Goal: Task Accomplishment & Management: Manage account settings

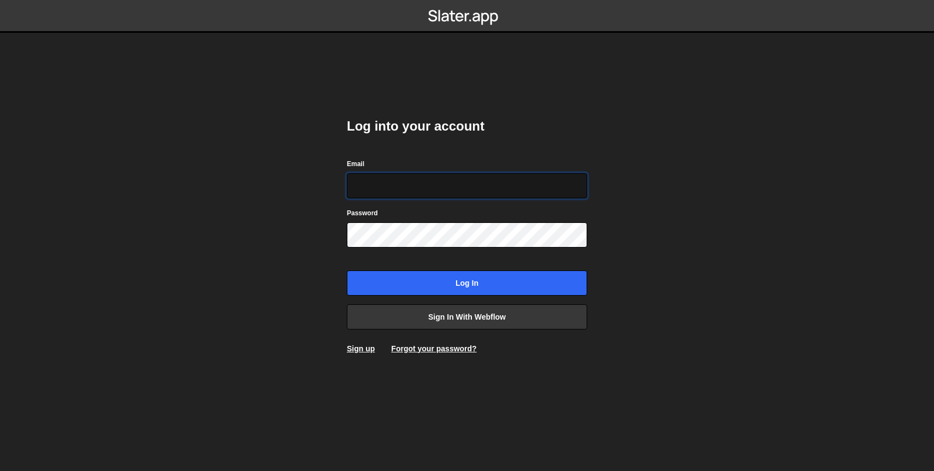
type input "hello@nikolajakimovik.com"
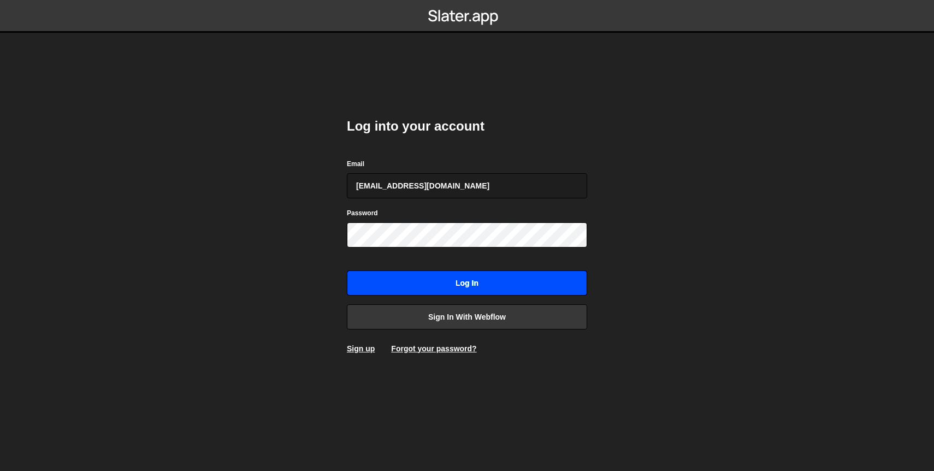
click at [491, 282] on input "Log in" at bounding box center [467, 282] width 240 height 25
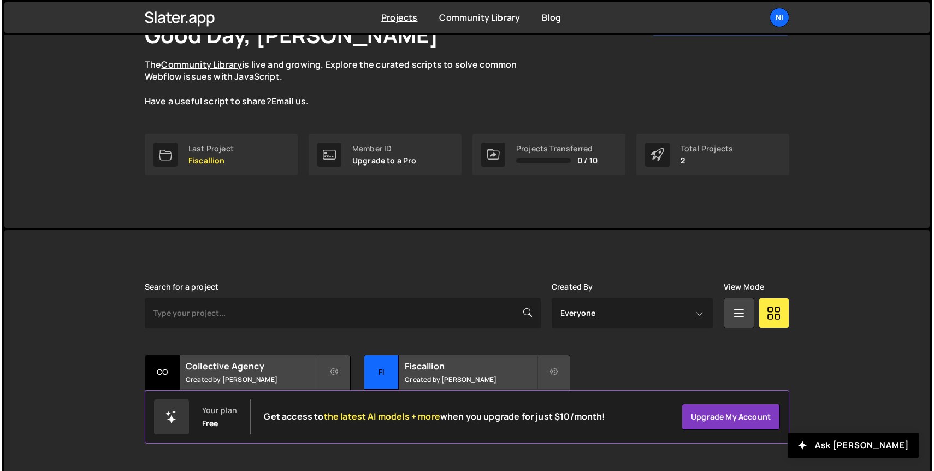
scroll to position [91, 0]
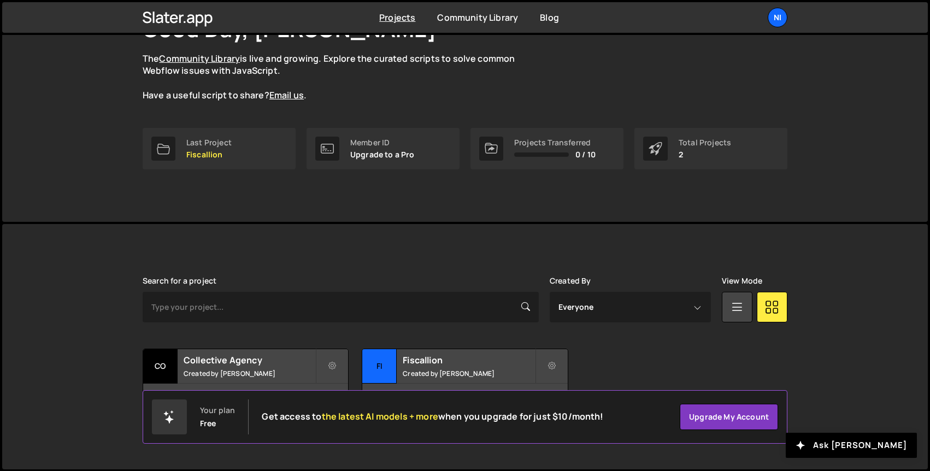
click at [602, 362] on div "Transfer Project Edit Project Delete Project Co Collective Agency Created by Ni…" at bounding box center [465, 383] width 645 height 68
click at [550, 364] on icon at bounding box center [552, 366] width 8 height 11
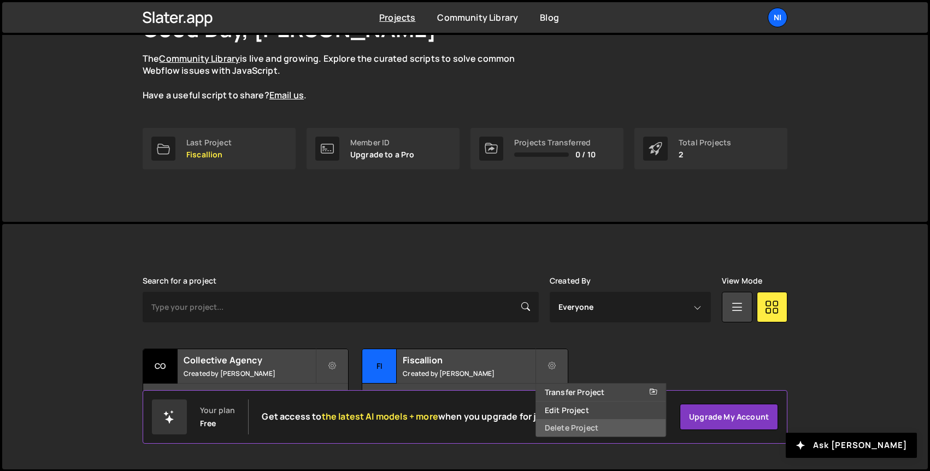
click at [558, 426] on link "Delete Project" at bounding box center [601, 427] width 130 height 17
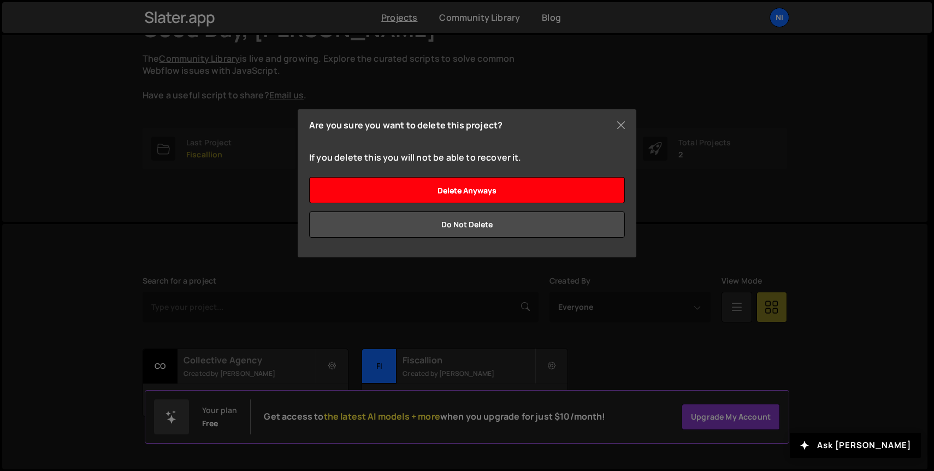
click at [513, 193] on input "Delete anyways" at bounding box center [467, 190] width 316 height 26
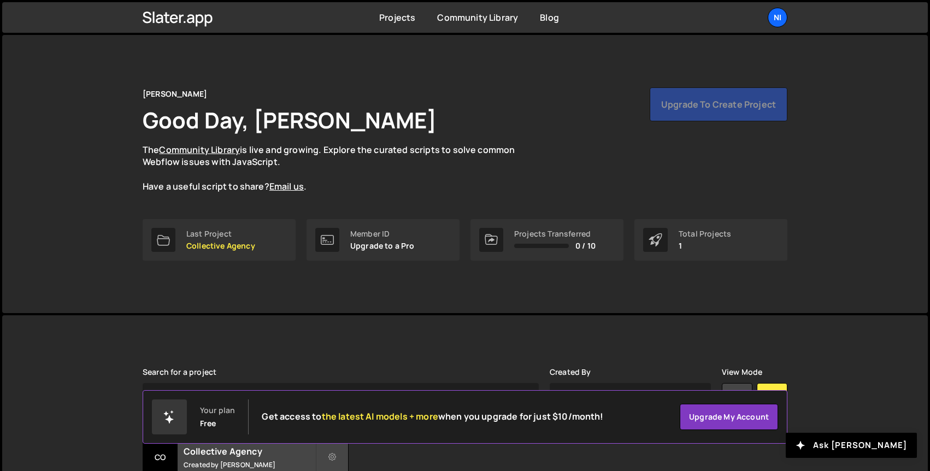
scroll to position [91, 0]
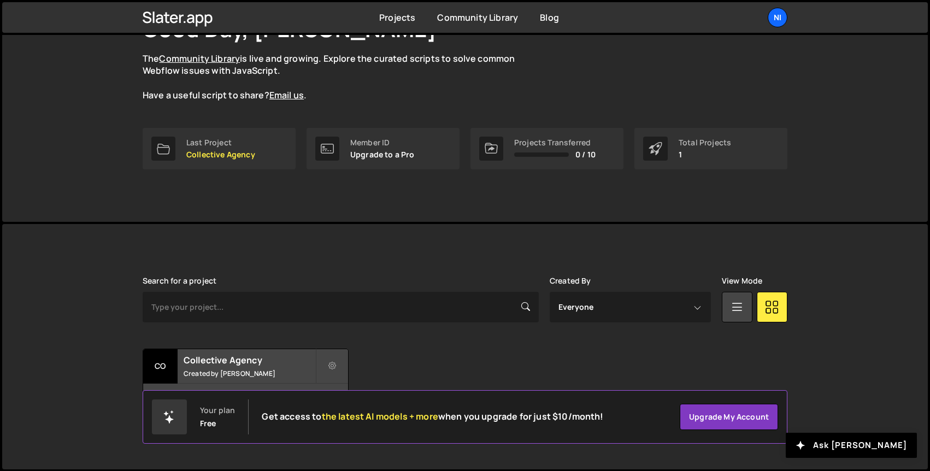
click at [215, 419] on div "Free" at bounding box center [208, 423] width 16 height 9
click at [422, 339] on div "Search for a project Created By Everyone Nikola Jakimovik View Mode Transfer Pr…" at bounding box center [465, 346] width 645 height 140
click at [668, 318] on select "Everyone Nikola Jakimovik" at bounding box center [630, 307] width 161 height 31
click at [358, 367] on div "Transfer Project Edit Project Delete Project Co Collective Agency Created by Ni…" at bounding box center [465, 383] width 645 height 68
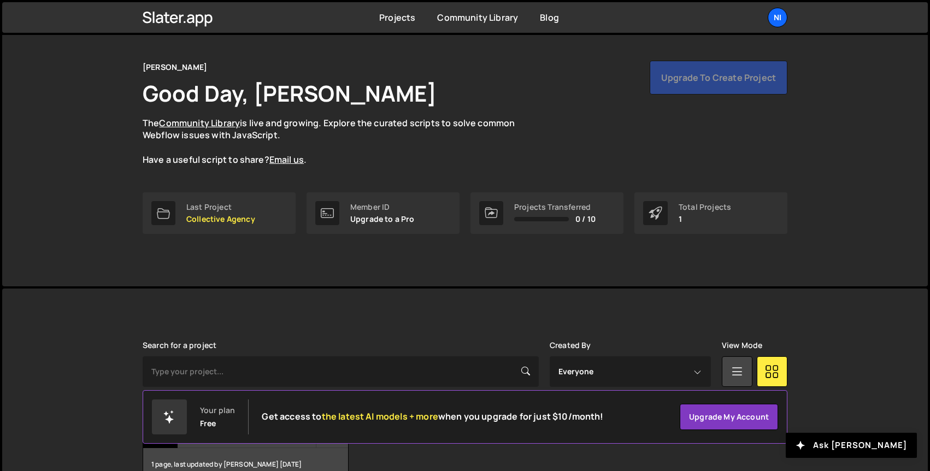
scroll to position [0, 0]
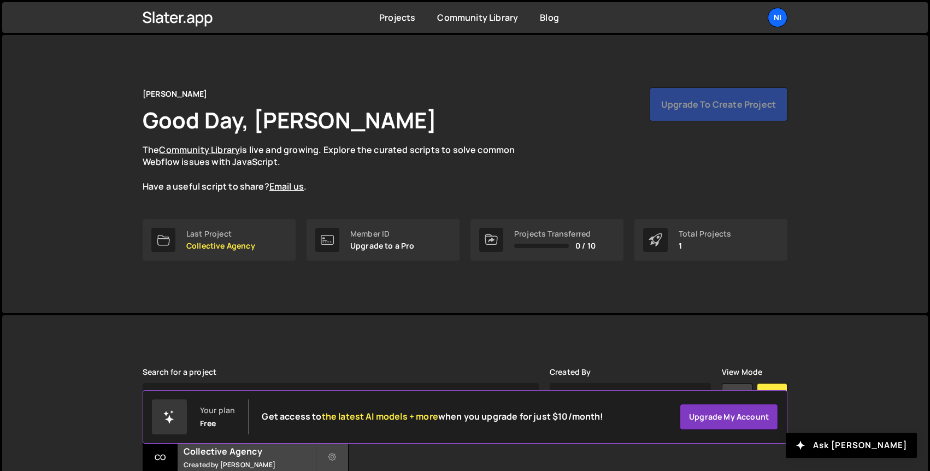
click at [728, 102] on div "Upgrade to create project" at bounding box center [719, 104] width 138 height 34
click at [409, 21] on link "Projects" at bounding box center [397, 17] width 36 height 12
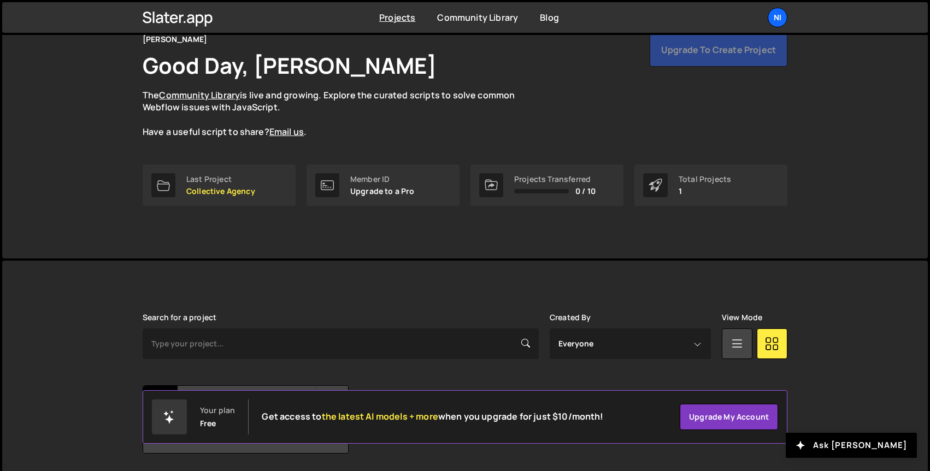
scroll to position [91, 0]
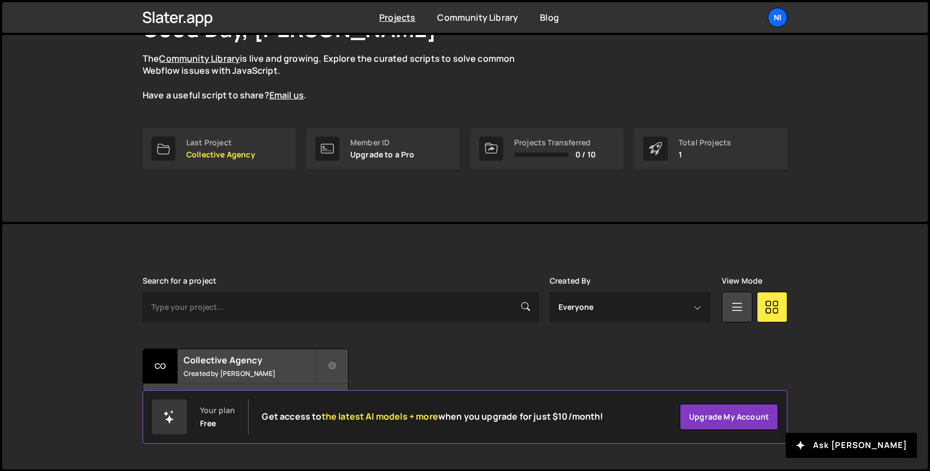
click at [584, 152] on span "0 / 10" at bounding box center [585, 154] width 20 height 9
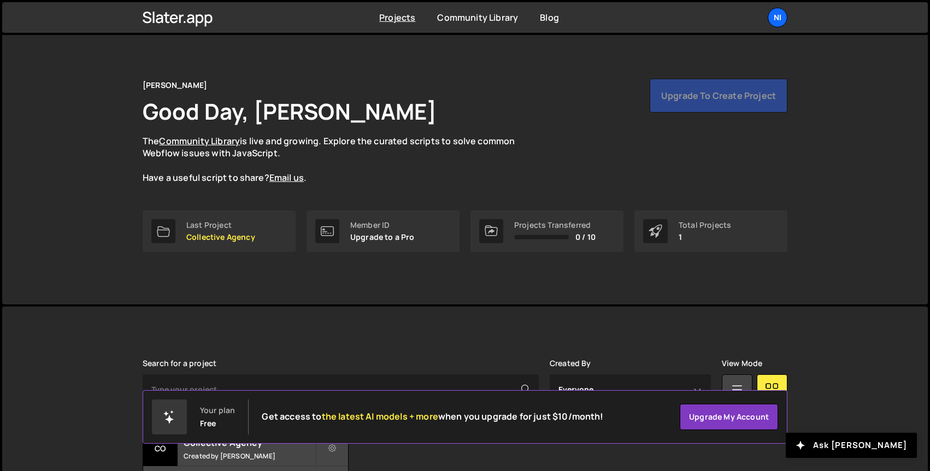
scroll to position [0, 0]
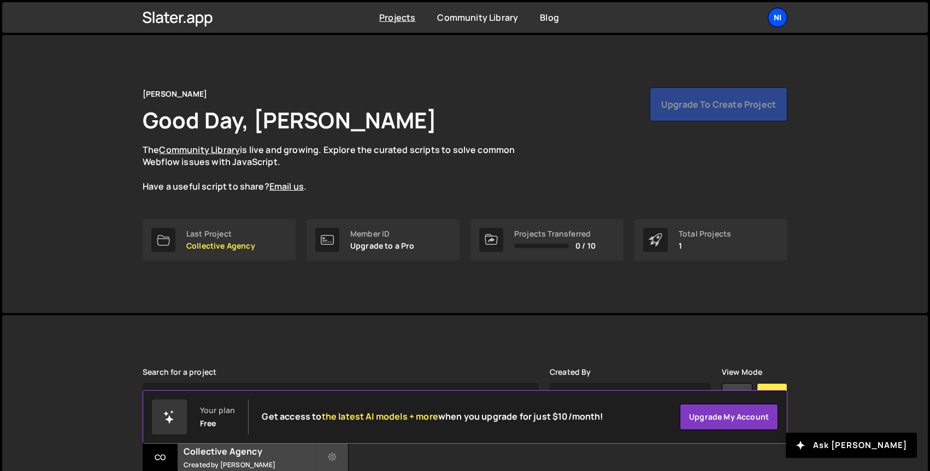
click at [775, 26] on div "Ni" at bounding box center [778, 18] width 20 height 20
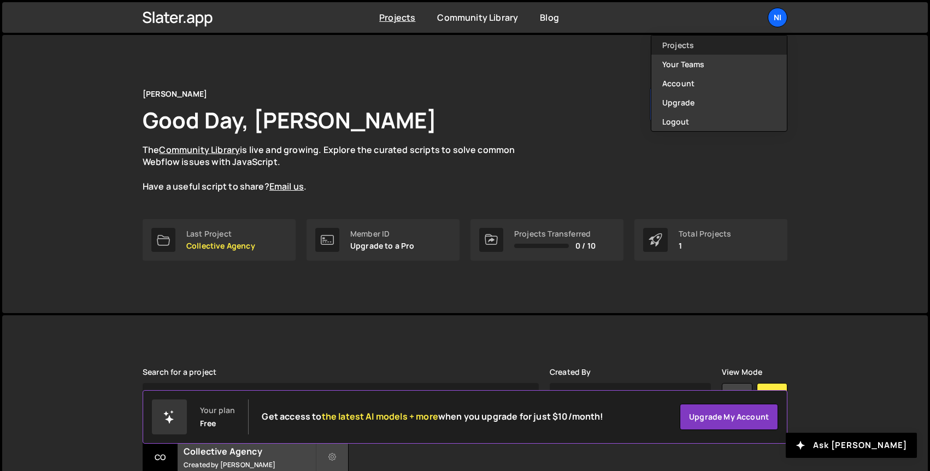
click at [721, 45] on link "Projects" at bounding box center [719, 45] width 136 height 19
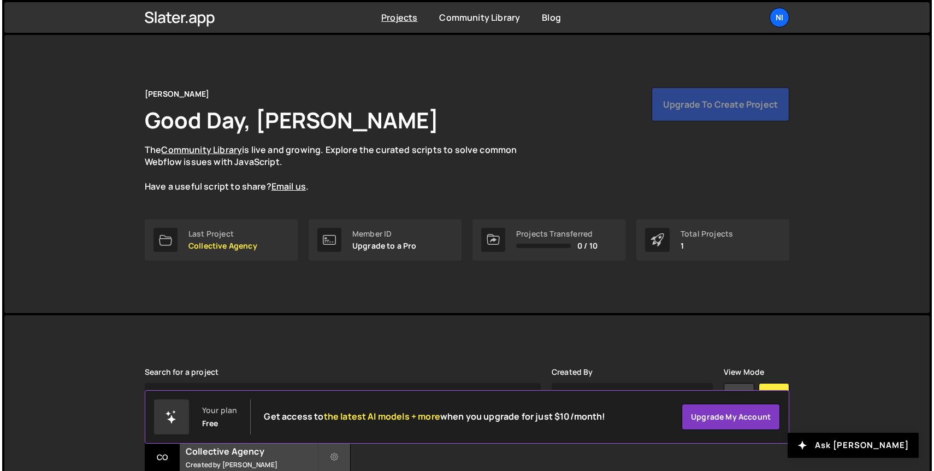
scroll to position [91, 0]
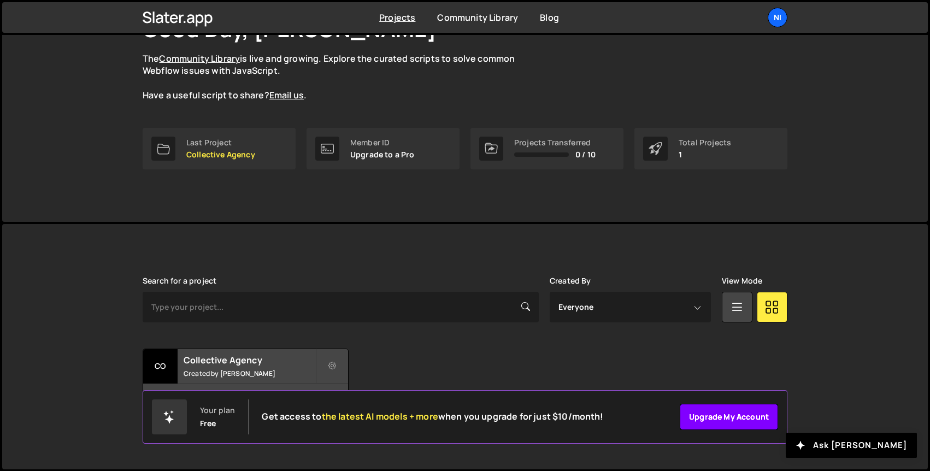
click at [722, 420] on link "Upgrade my account" at bounding box center [729, 417] width 98 height 26
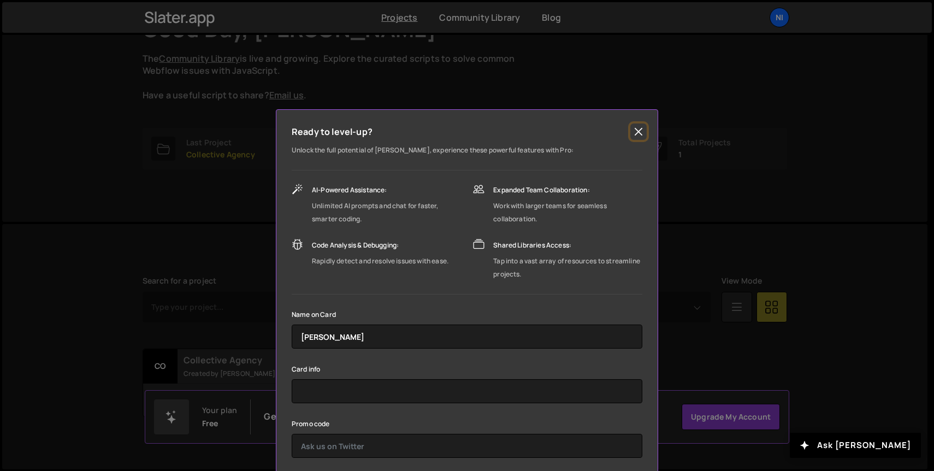
click at [634, 134] on button "Close" at bounding box center [639, 131] width 16 height 16
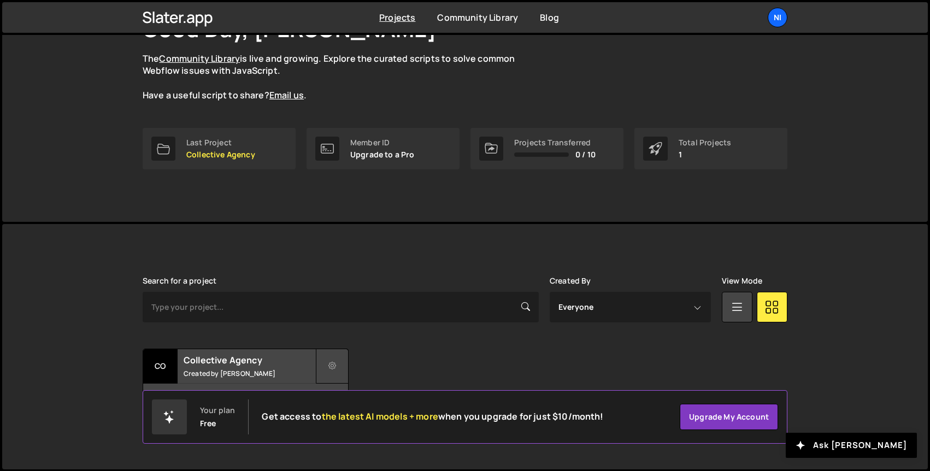
click at [336, 366] on button at bounding box center [332, 366] width 33 height 35
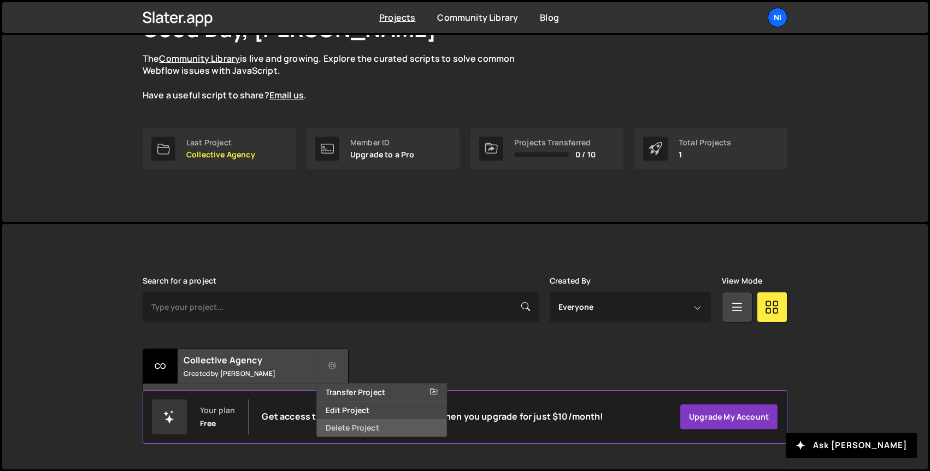
click at [373, 426] on link "Delete Project" at bounding box center [382, 427] width 130 height 17
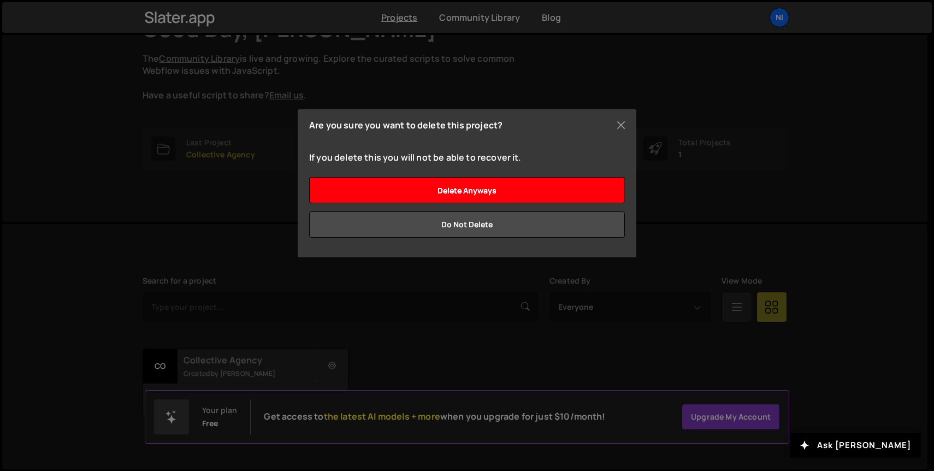
click at [496, 199] on input "Delete anyways" at bounding box center [467, 190] width 316 height 26
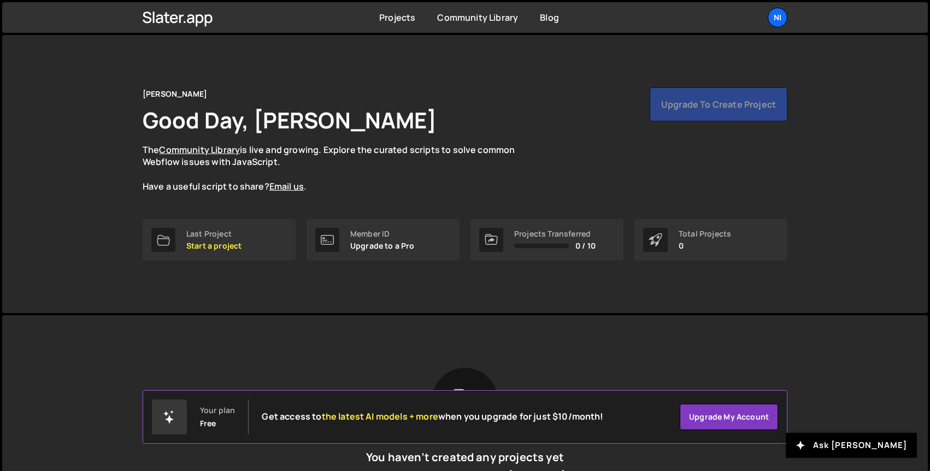
scroll to position [71, 0]
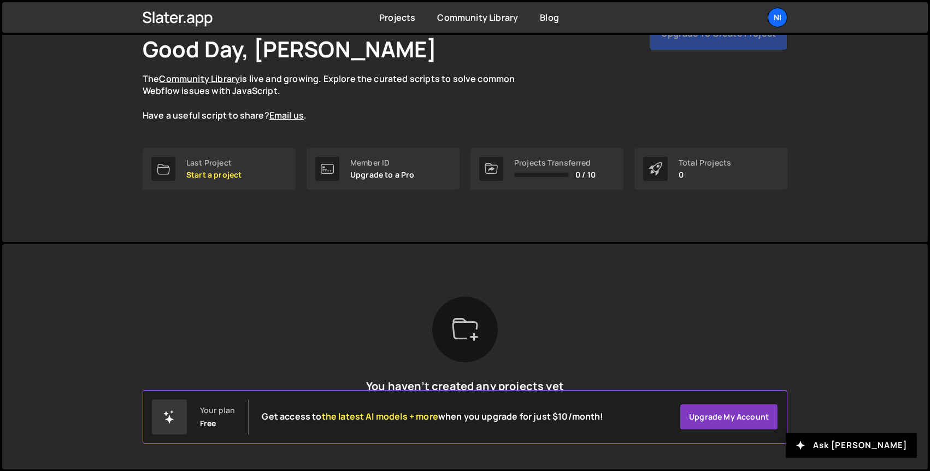
click at [488, 331] on div at bounding box center [465, 330] width 66 height 66
click at [461, 333] on icon at bounding box center [465, 329] width 26 height 26
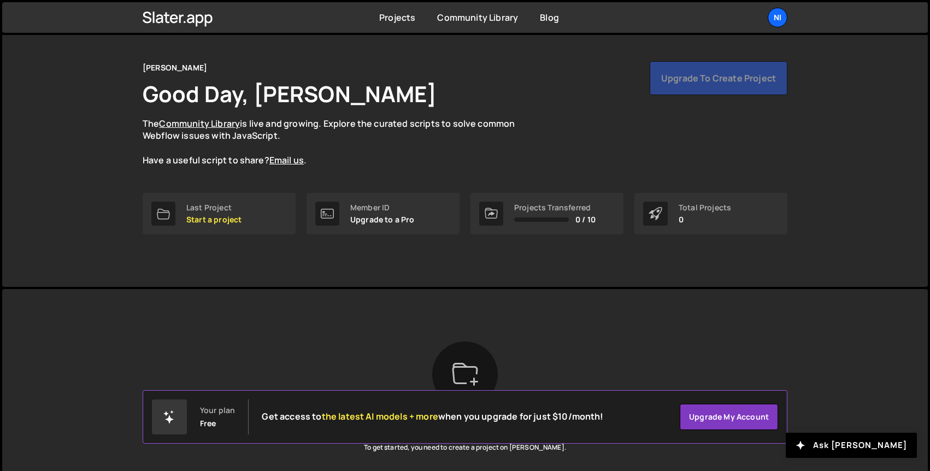
scroll to position [15, 0]
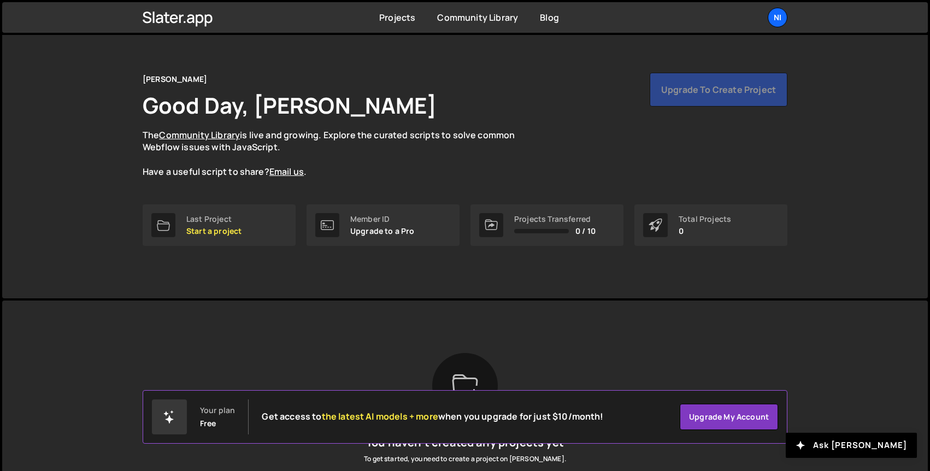
click at [426, 344] on div "[PERSON_NAME] is designed for desktop use. Please use a larger screen to access…" at bounding box center [465, 413] width 678 height 225
click at [390, 20] on link "Projects" at bounding box center [397, 17] width 36 height 12
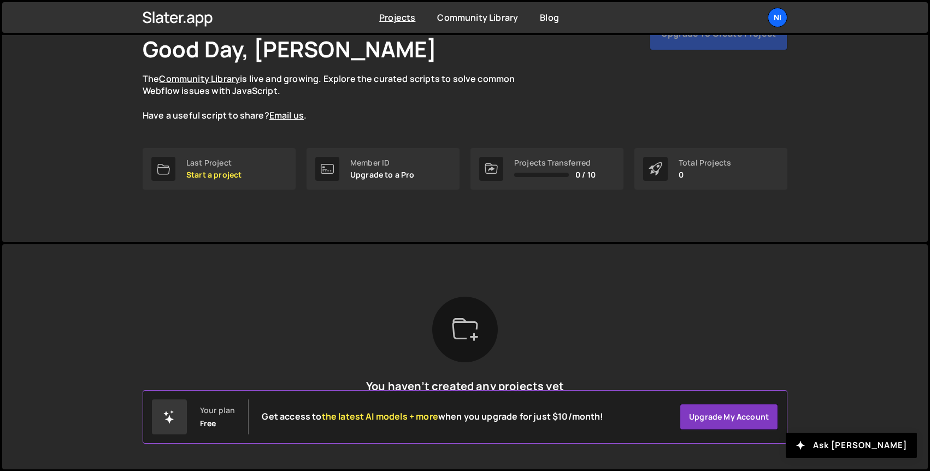
scroll to position [69, 0]
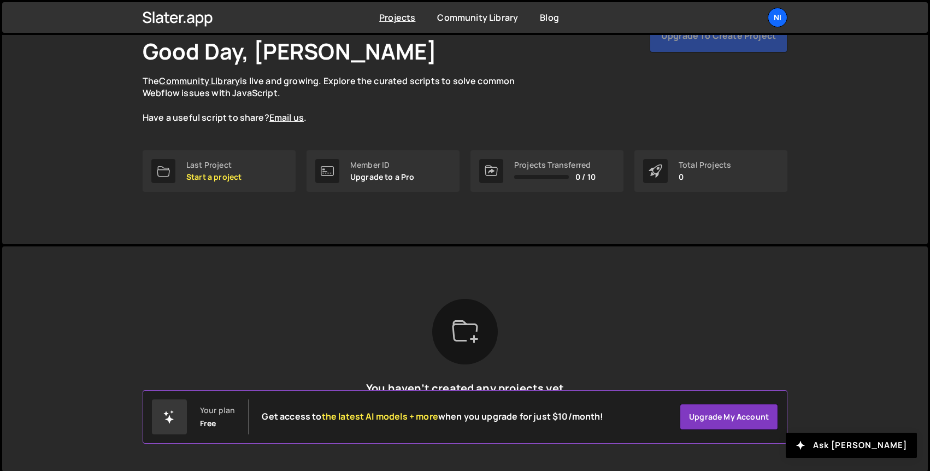
click at [521, 163] on div "Projects Transferred" at bounding box center [554, 165] width 81 height 9
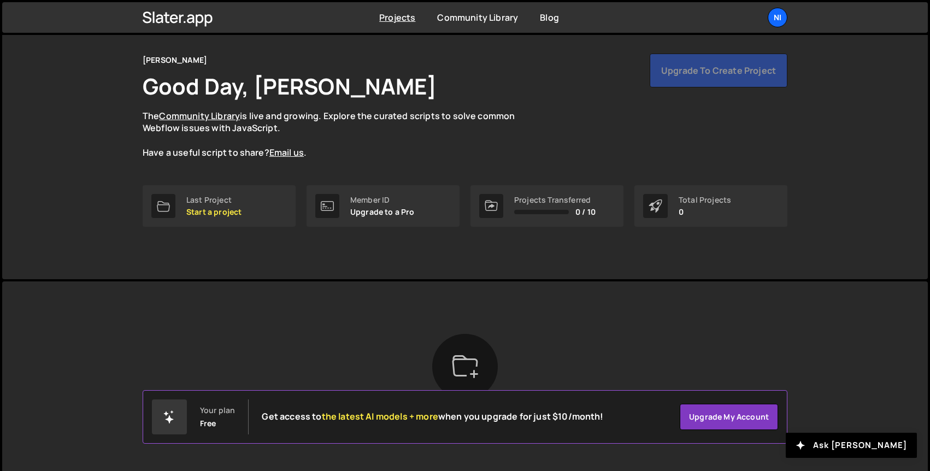
scroll to position [0, 0]
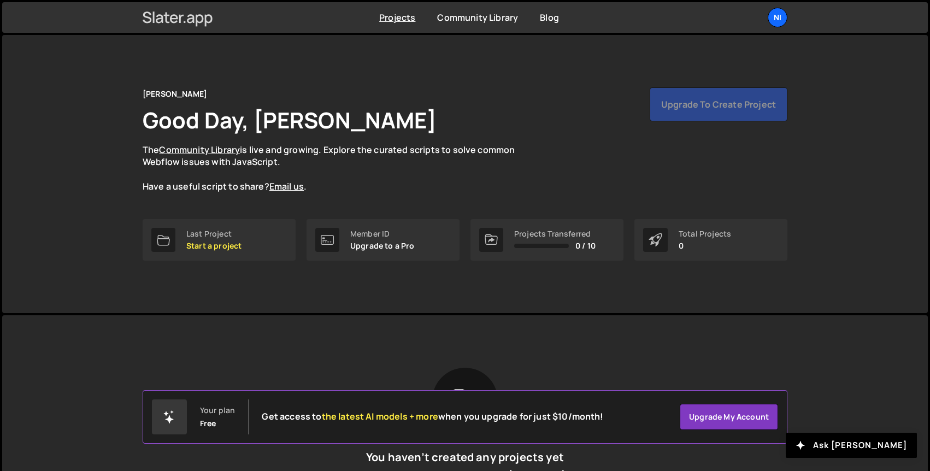
click at [184, 20] on icon at bounding box center [178, 17] width 70 height 19
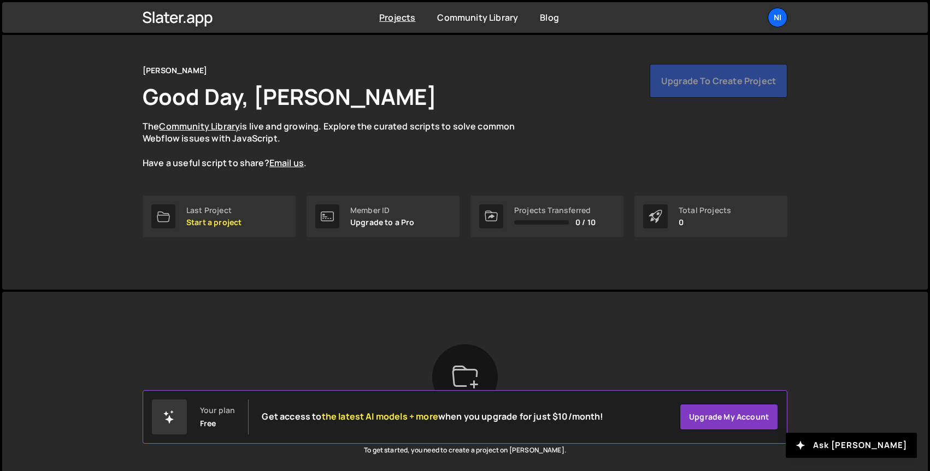
scroll to position [25, 0]
click at [691, 215] on div "Total Projects 0" at bounding box center [705, 215] width 52 height 21
click at [873, 443] on button "Ask [PERSON_NAME]" at bounding box center [851, 445] width 131 height 25
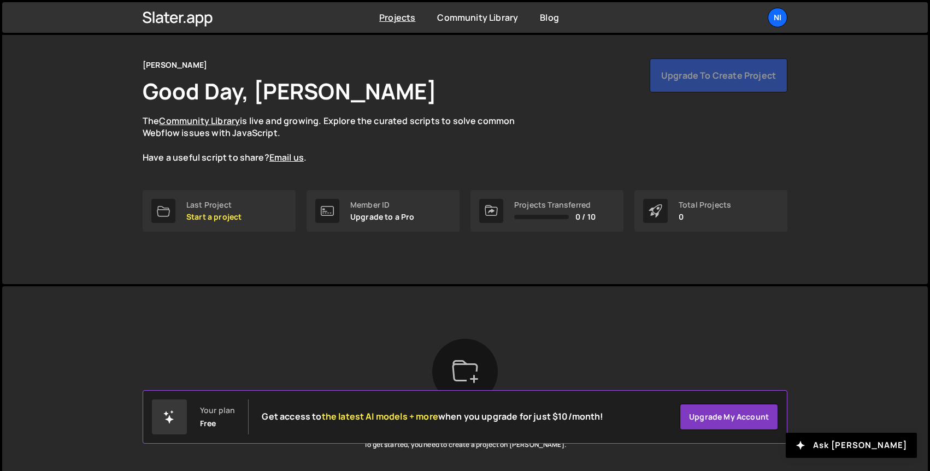
scroll to position [0, 0]
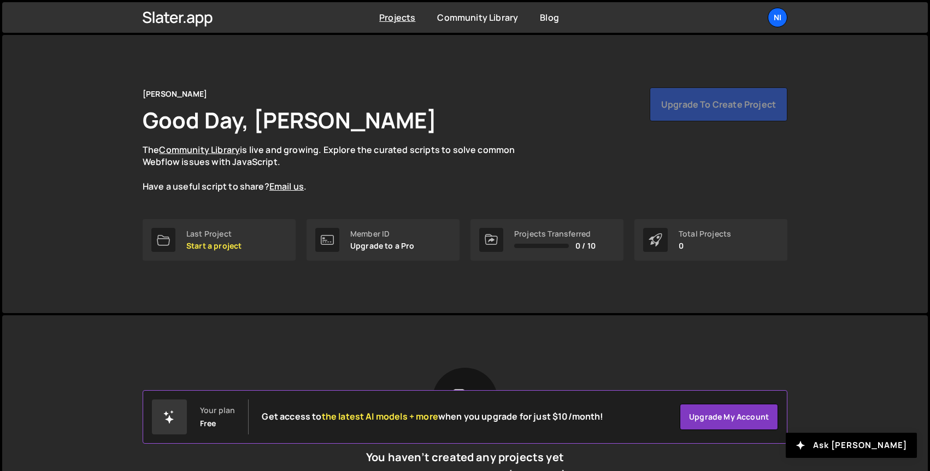
click at [714, 113] on div "Upgrade to create project" at bounding box center [719, 104] width 138 height 34
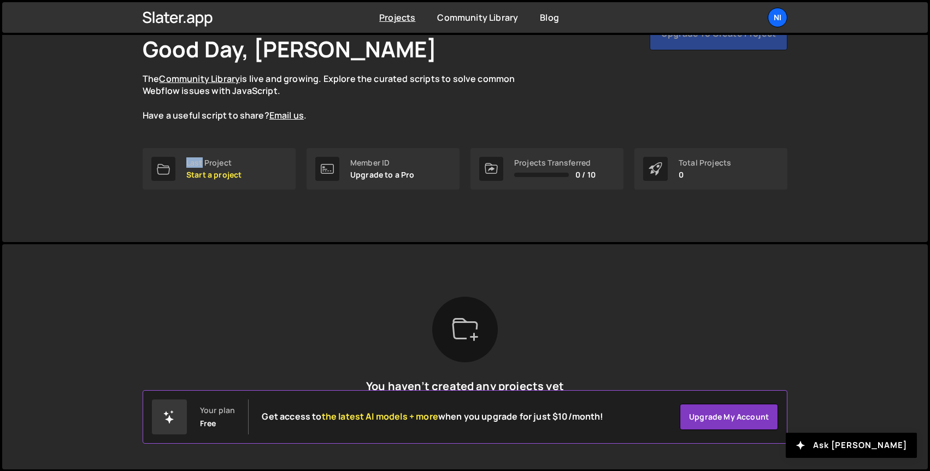
click at [461, 331] on icon at bounding box center [465, 329] width 26 height 26
click at [452, 342] on icon at bounding box center [465, 329] width 26 height 26
click at [395, 325] on div "You haven’t created any projects yet To get started, you need to create a proje…" at bounding box center [465, 357] width 645 height 120
click at [450, 325] on div at bounding box center [465, 330] width 66 height 66
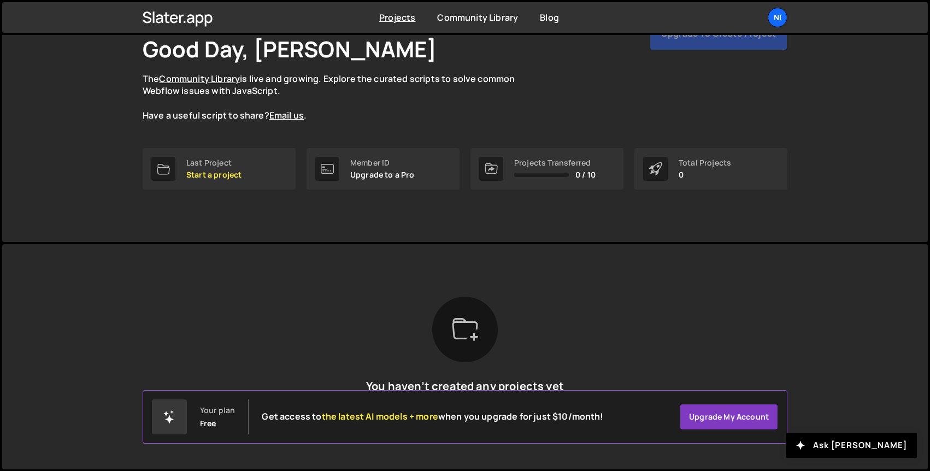
click at [176, 405] on div at bounding box center [169, 416] width 35 height 35
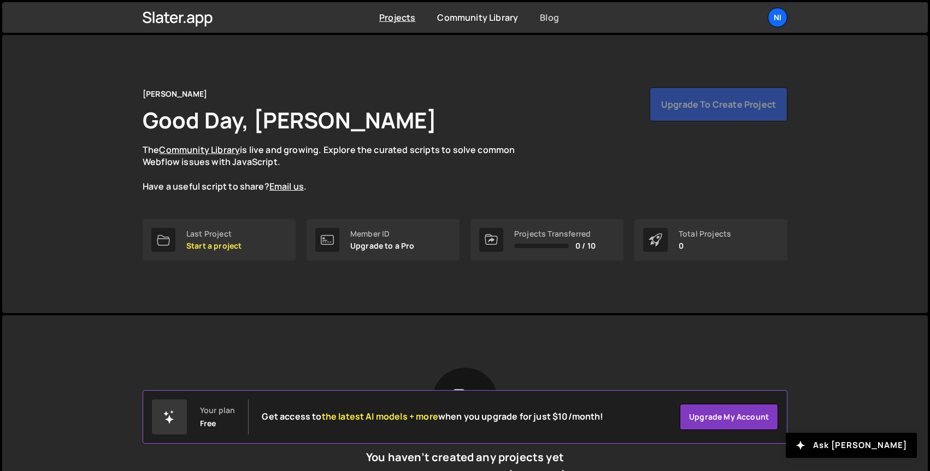
click at [547, 17] on link "Blog" at bounding box center [549, 17] width 19 height 12
click at [785, 17] on div "Ni" at bounding box center [778, 18] width 20 height 20
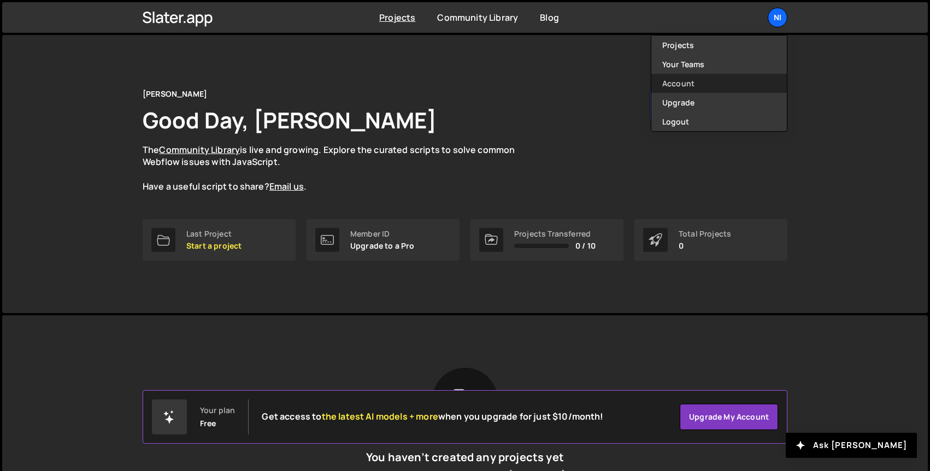
click at [710, 86] on link "Account" at bounding box center [719, 83] width 136 height 19
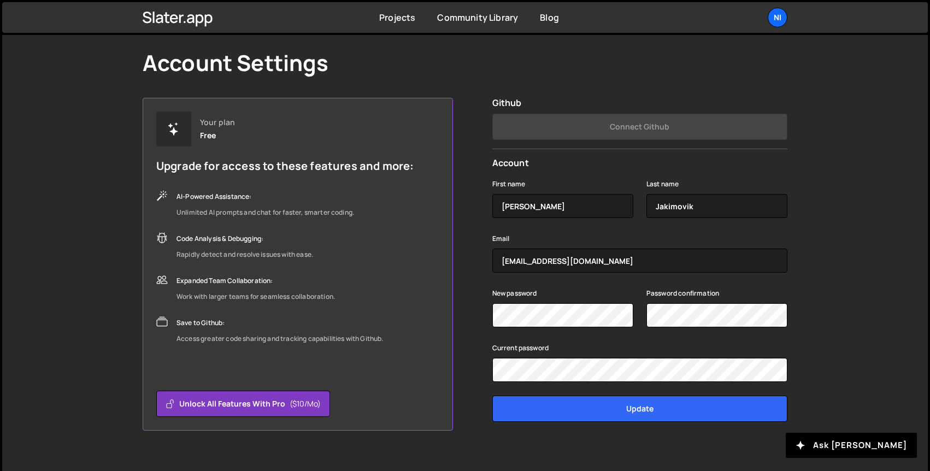
scroll to position [51, 0]
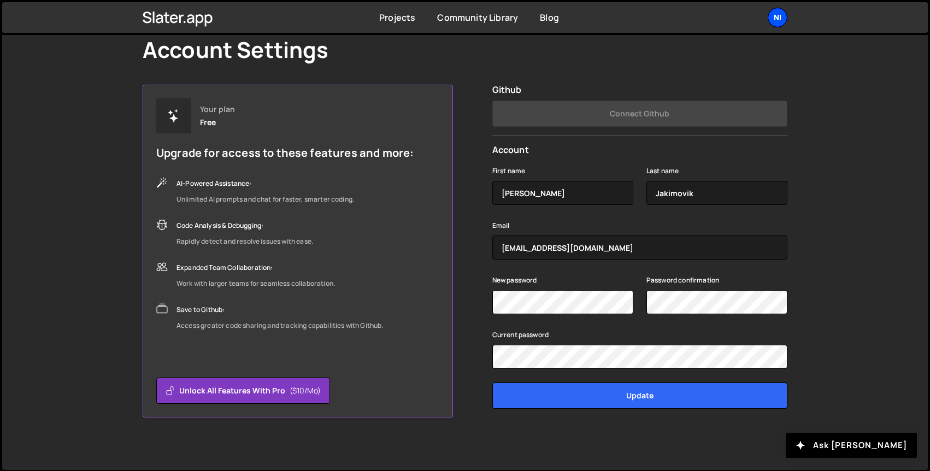
click at [770, 16] on div "Ni" at bounding box center [778, 18] width 20 height 20
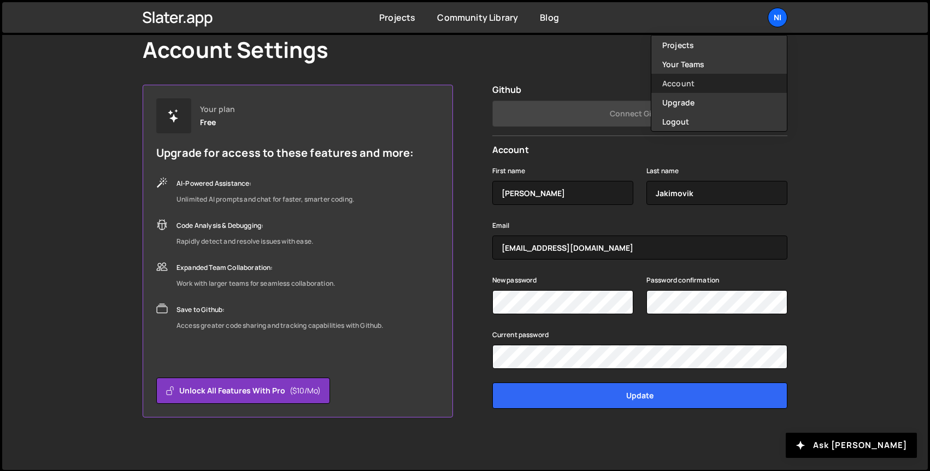
click at [737, 81] on link "Account" at bounding box center [719, 83] width 136 height 19
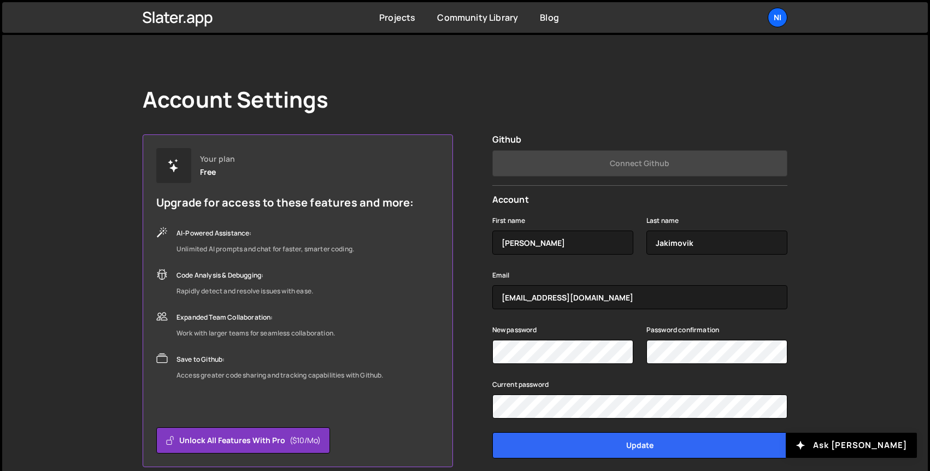
scroll to position [2, 0]
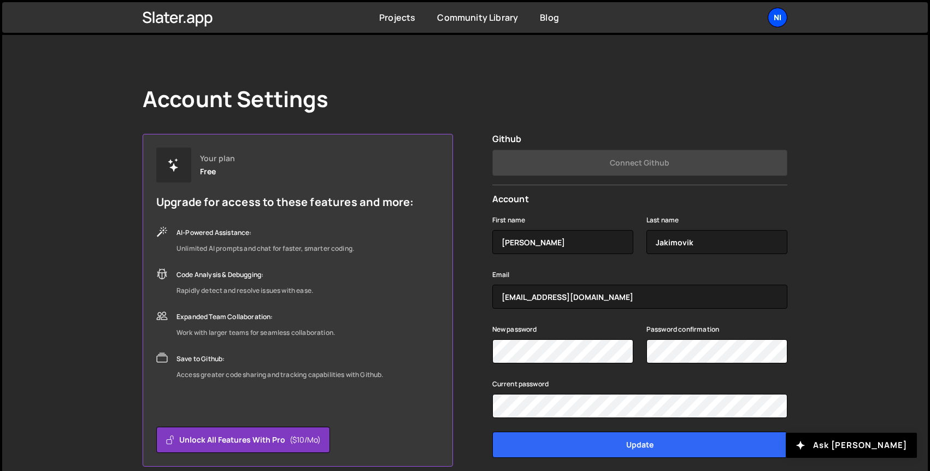
click at [776, 21] on div "Ni" at bounding box center [778, 18] width 20 height 20
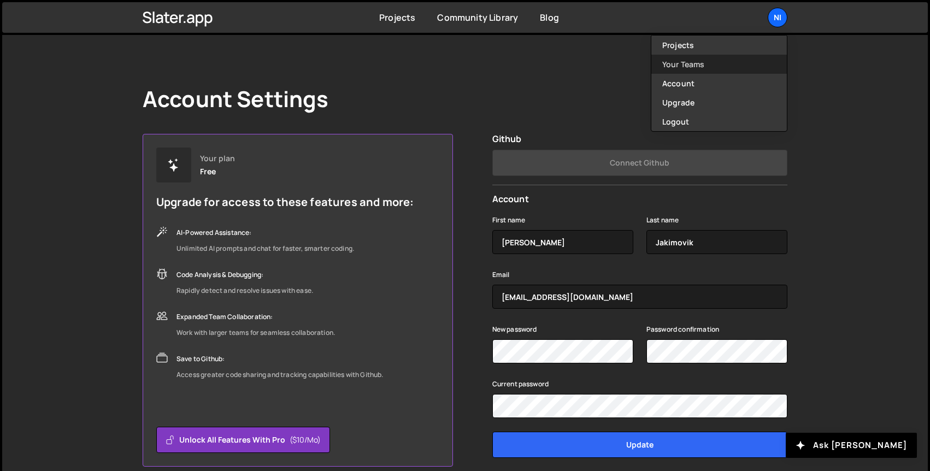
click at [746, 57] on link "Your Teams" at bounding box center [719, 64] width 136 height 19
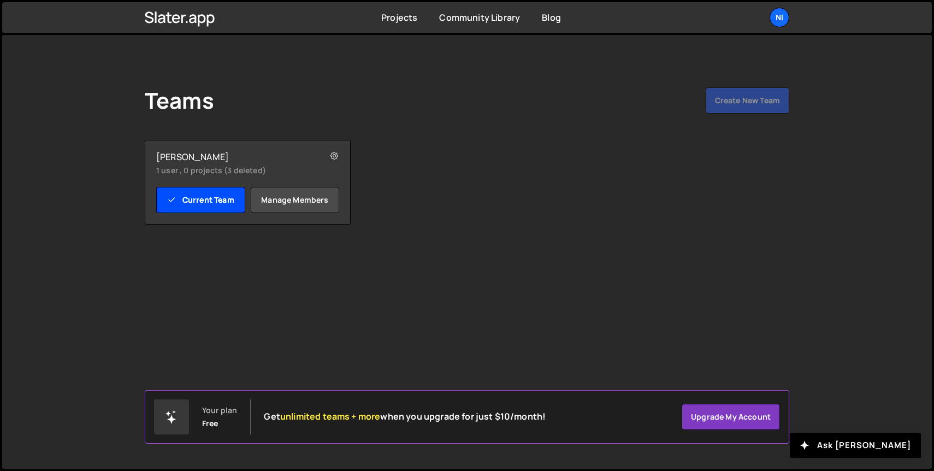
click at [233, 204] on link "Current Team" at bounding box center [200, 200] width 89 height 26
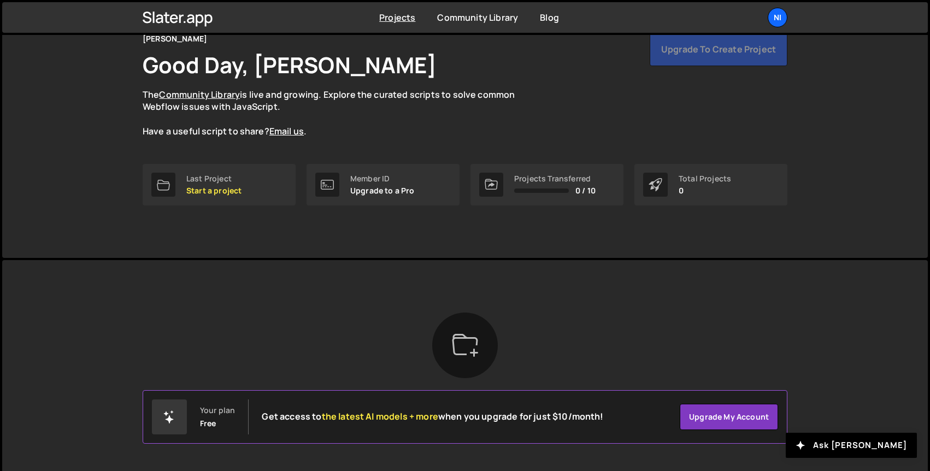
scroll to position [71, 0]
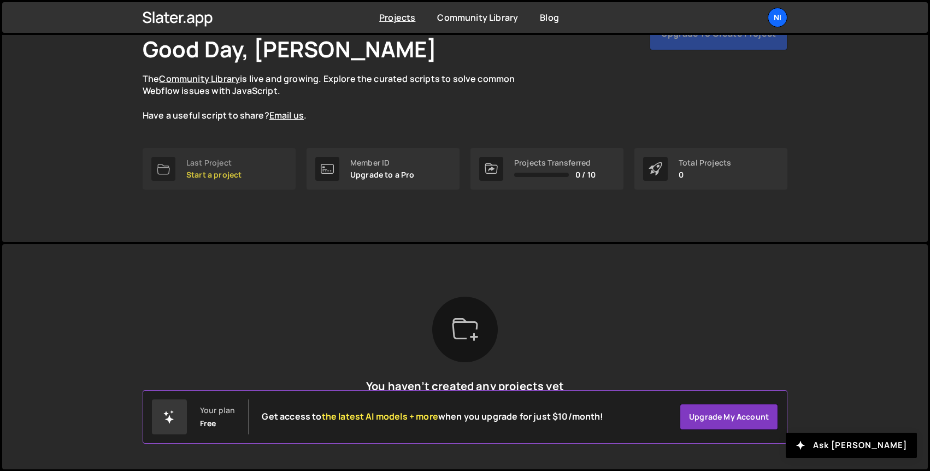
click at [215, 175] on p "Start a project" at bounding box center [213, 174] width 55 height 9
click at [211, 173] on p "Start a project" at bounding box center [213, 174] width 55 height 9
click at [210, 181] on link "Last Project Start a project" at bounding box center [219, 169] width 153 height 42
click at [257, 215] on div "Nikola Good Day, Nikola Jakimovik The Community Library is live and growing. Ex…" at bounding box center [465, 103] width 678 height 278
click at [215, 173] on p "Start a project" at bounding box center [213, 174] width 55 height 9
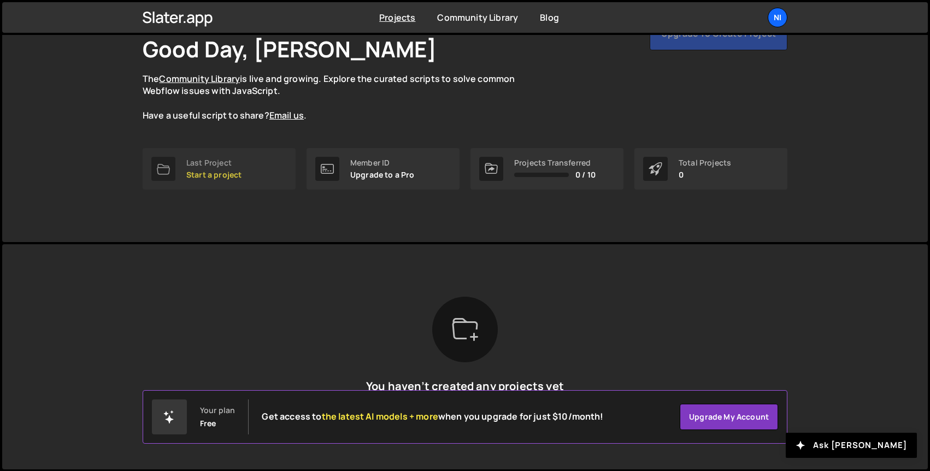
click at [215, 173] on p "Start a project" at bounding box center [213, 174] width 55 height 9
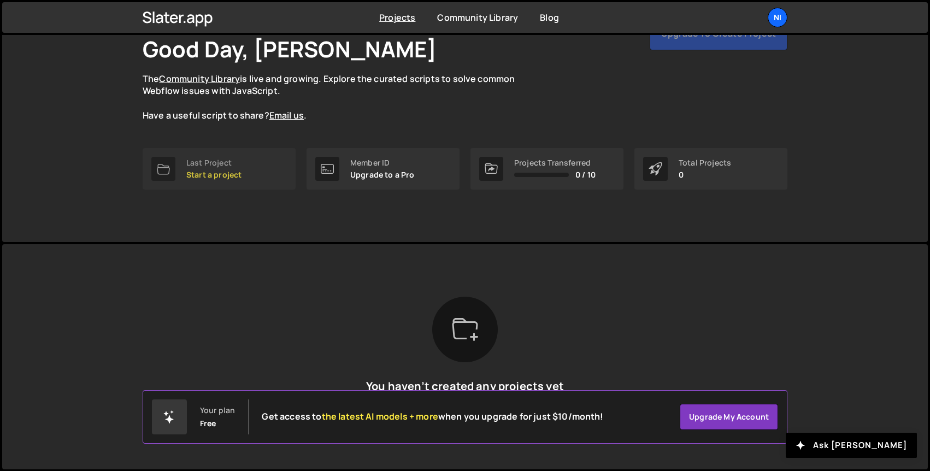
click at [215, 173] on p "Start a project" at bounding box center [213, 174] width 55 height 9
click at [242, 158] on link "Last Project Start a project" at bounding box center [219, 169] width 153 height 42
click at [221, 167] on div "Last Project" at bounding box center [213, 162] width 55 height 9
click at [214, 215] on div "Nikola Good Day, Nikola Jakimovik The Community Library is live and growing. Ex…" at bounding box center [465, 103] width 678 height 278
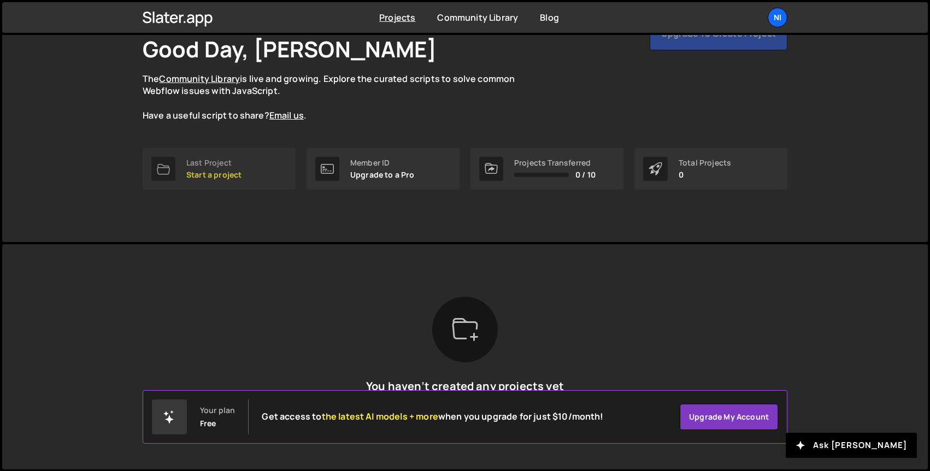
click at [227, 180] on link "Last Project Start a project" at bounding box center [219, 169] width 153 height 42
click at [236, 180] on link "Last Project Start a project" at bounding box center [219, 169] width 153 height 42
click at [225, 176] on p "Start a project" at bounding box center [213, 174] width 55 height 9
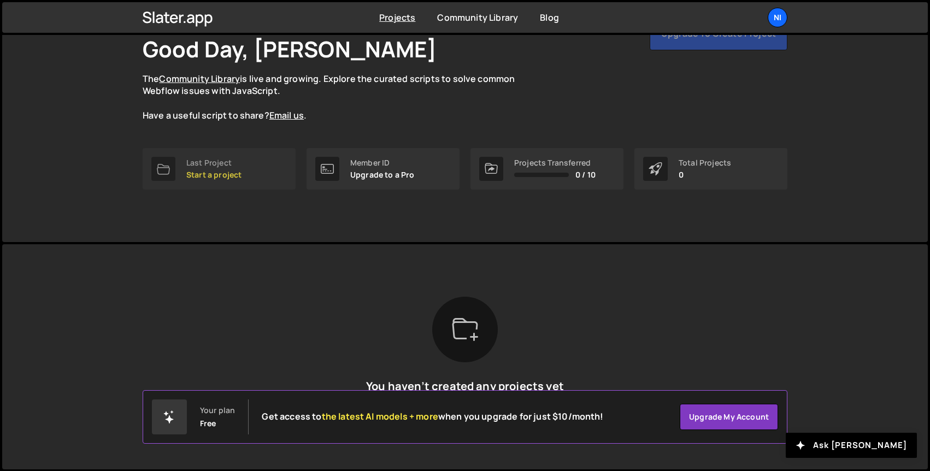
click at [225, 176] on p "Start a project" at bounding box center [213, 174] width 55 height 9
click at [385, 131] on div "[PERSON_NAME] Good Day, [PERSON_NAME] The Community Library is live and growing…" at bounding box center [465, 82] width 645 height 132
click at [188, 170] on p "Start a project" at bounding box center [213, 174] width 55 height 9
